Goal: Find specific page/section: Find specific page/section

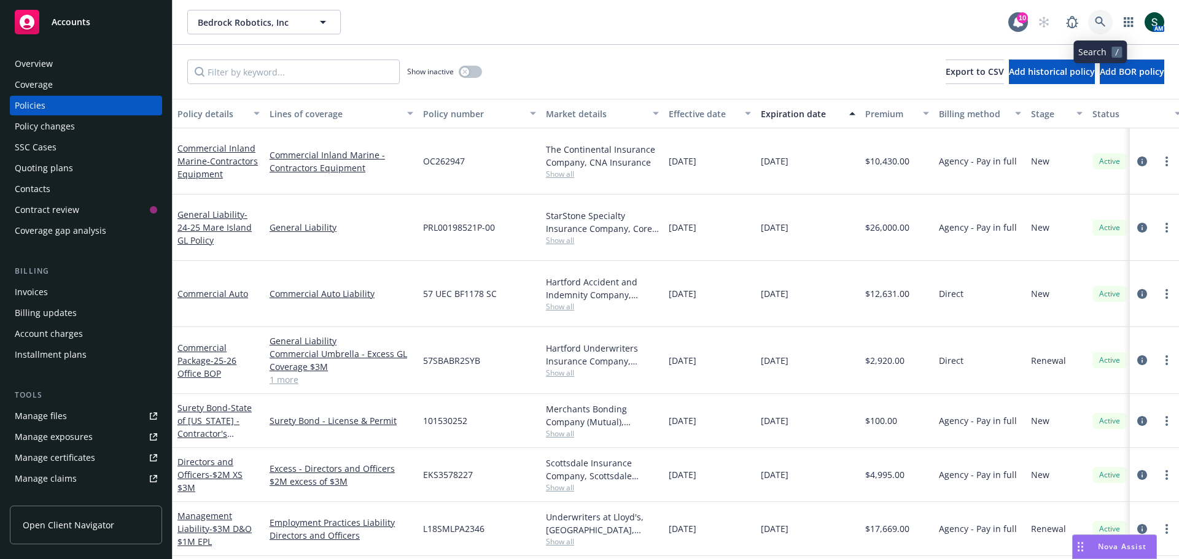
click at [1098, 14] on link at bounding box center [1100, 22] width 25 height 25
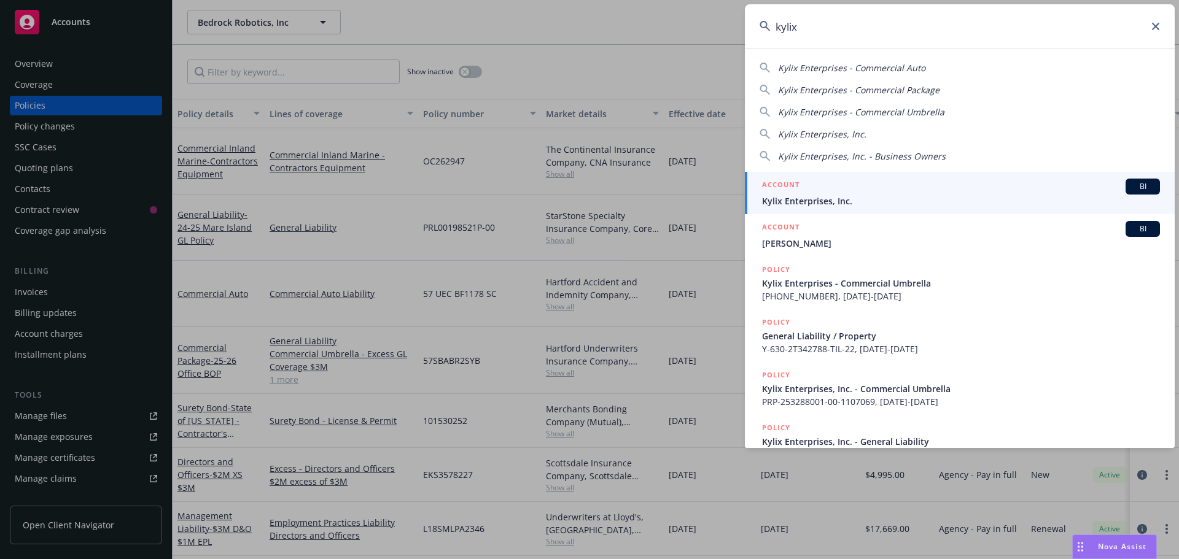
type input "kylix"
click at [833, 193] on div "ACCOUNT BI" at bounding box center [961, 187] width 398 height 16
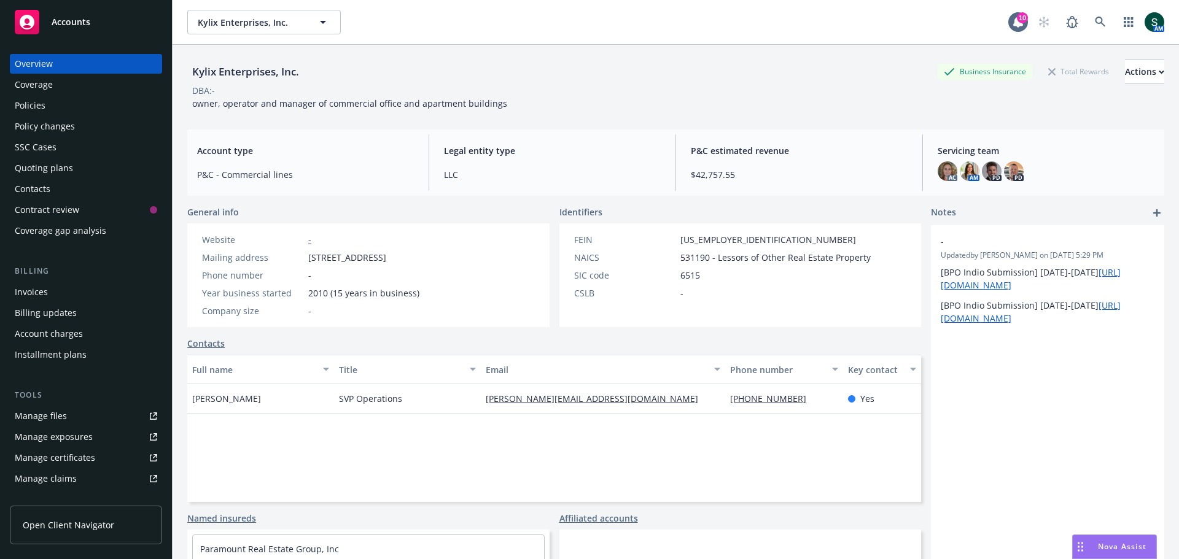
click at [30, 105] on div "Policies" at bounding box center [30, 106] width 31 height 20
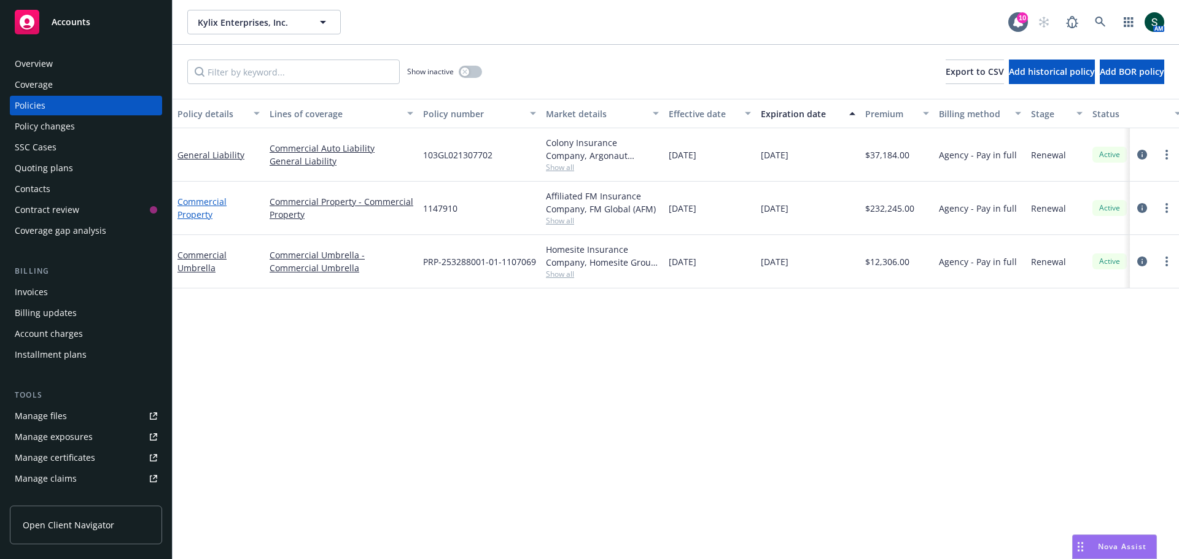
click at [196, 210] on link "Commercial Property" at bounding box center [201, 208] width 49 height 25
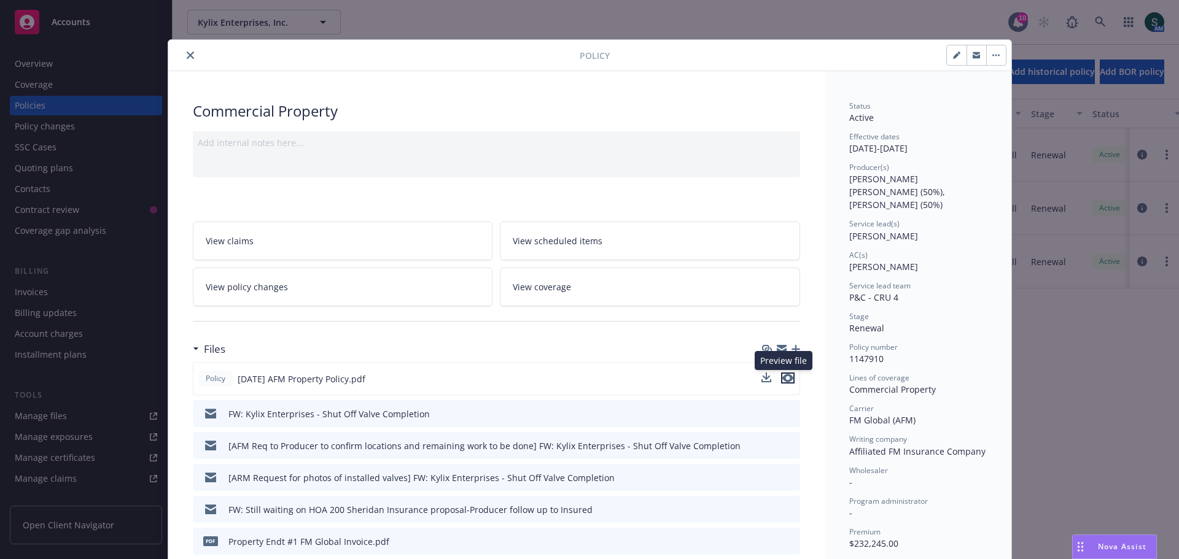
click at [784, 376] on icon "preview file" at bounding box center [787, 378] width 11 height 9
